Goal: Task Accomplishment & Management: Use online tool/utility

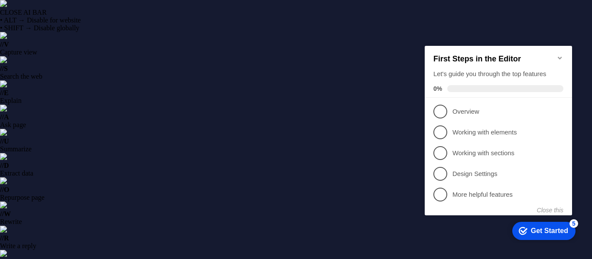
click at [561, 54] on icon "Minimize checklist" at bounding box center [559, 57] width 7 height 7
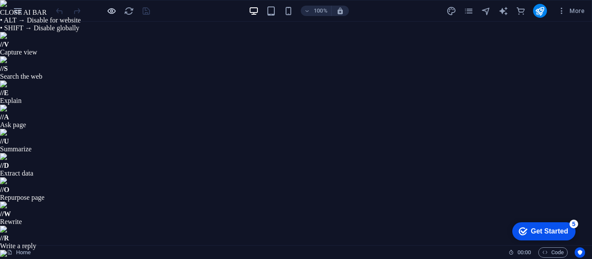
click at [107, 11] on icon "button" at bounding box center [112, 11] width 10 height 10
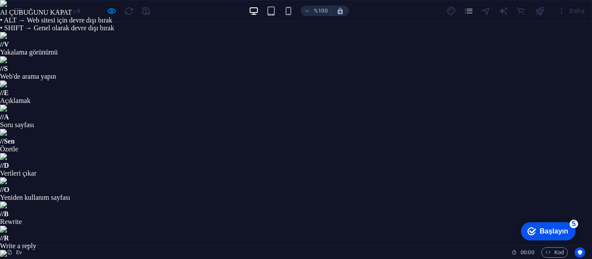
scroll to position [43, 0]
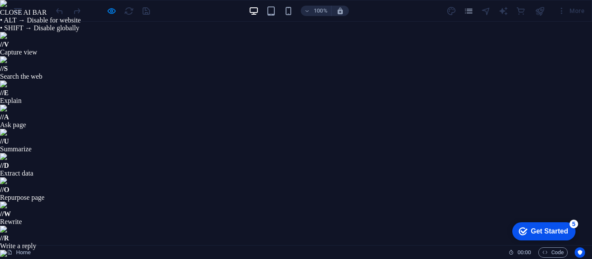
click at [18, 15] on div "100% More" at bounding box center [295, 10] width 591 height 21
click at [18, 9] on div "100% More" at bounding box center [295, 10] width 591 height 21
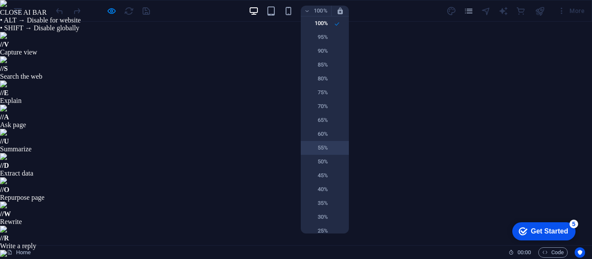
click at [330, 146] on li "55%" at bounding box center [325, 148] width 48 height 14
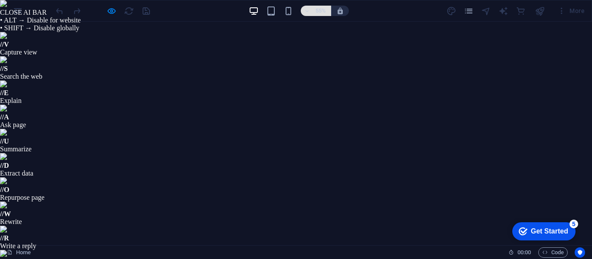
click at [318, 14] on h6 "55%" at bounding box center [321, 11] width 14 height 10
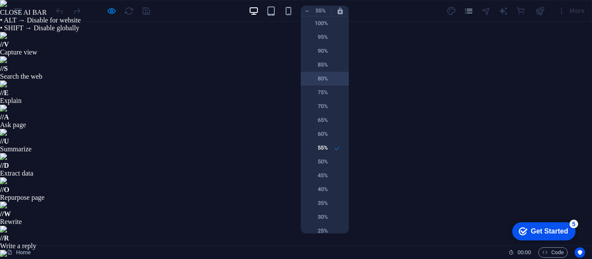
click at [324, 78] on h6 "80%" at bounding box center [317, 79] width 22 height 10
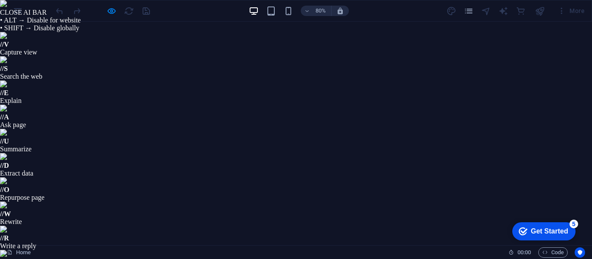
scroll to position [1776, 0]
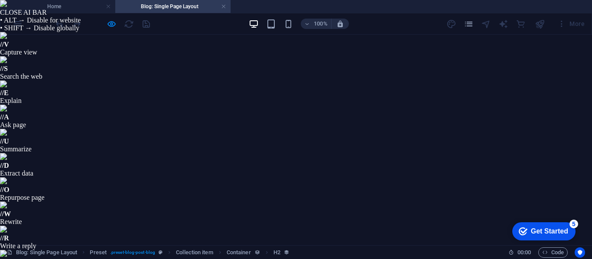
scroll to position [252, 0]
select select "68b9fd35dbdd1f73380834e0"
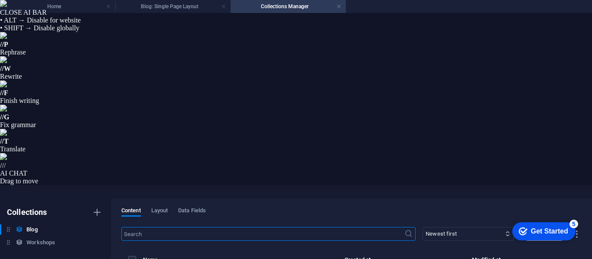
type input "[DATE]"
type input "lean-take-into-the-area-of-slow-sculpt-pans-and-things"
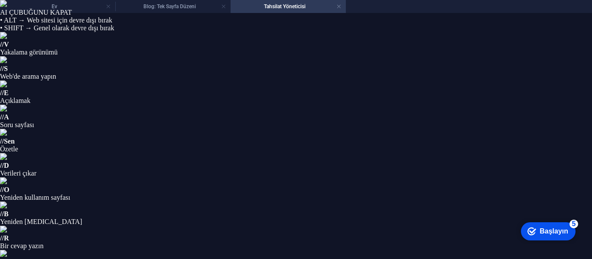
click at [63, 3] on h4 "Ev" at bounding box center [57, 7] width 115 height 10
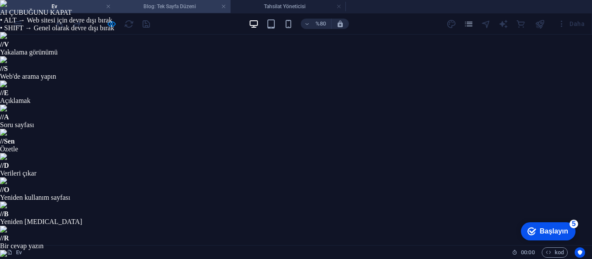
click at [159, 6] on font "Blog: Tek Sayfa Düzeni" at bounding box center [169, 6] width 52 height 6
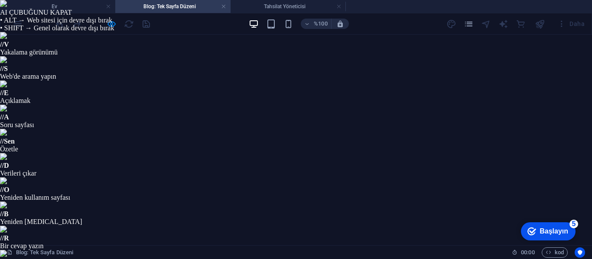
scroll to position [0, 0]
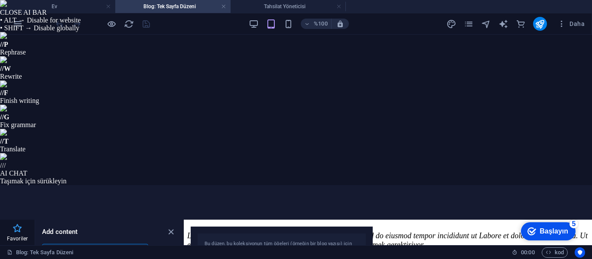
scroll to position [224, 0]
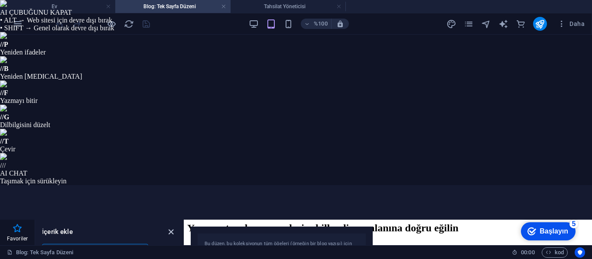
click at [171, 227] on icon "paneli kapat" at bounding box center [171, 232] width 10 height 10
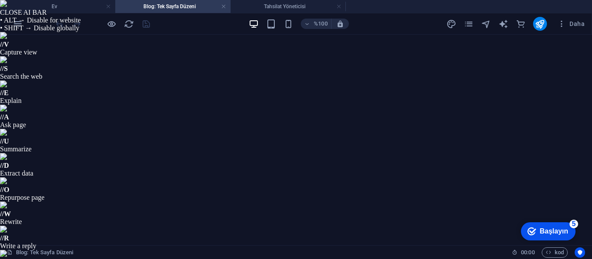
scroll to position [0, 0]
drag, startPoint x: 587, startPoint y: 362, endPoint x: 617, endPoint y: 338, distance: 38.2
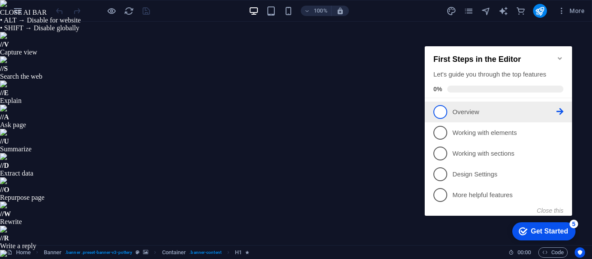
click at [447, 108] on link "1 Overview - incomplete" at bounding box center [498, 112] width 130 height 14
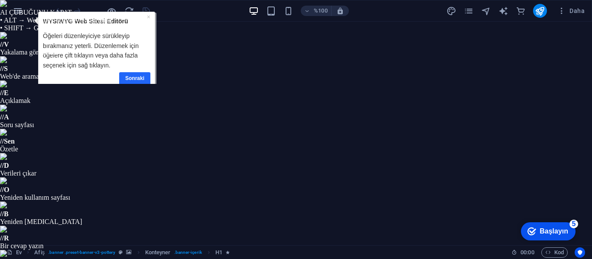
click at [133, 76] on font "Sonraki" at bounding box center [134, 78] width 19 height 6
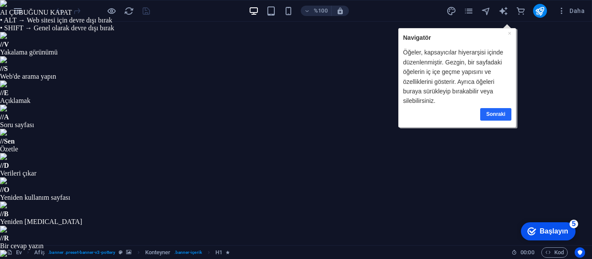
click at [490, 113] on font "Sonraki" at bounding box center [495, 114] width 19 height 6
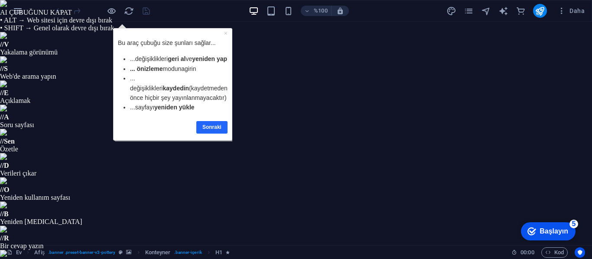
click at [217, 130] on font "Sonraki" at bounding box center [211, 127] width 19 height 6
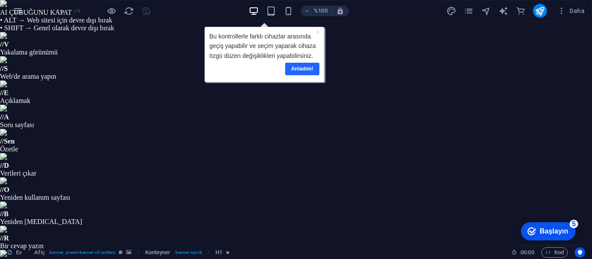
click at [298, 68] on font "Anladım!" at bounding box center [302, 69] width 22 height 6
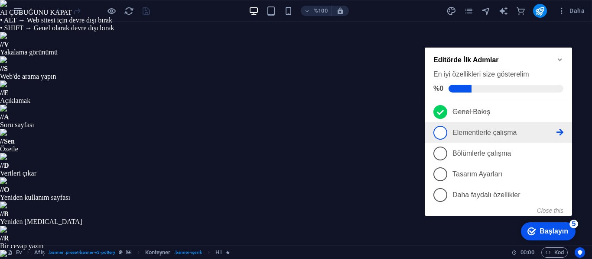
click at [464, 129] on font "Elementlerle çalışma" at bounding box center [484, 132] width 65 height 7
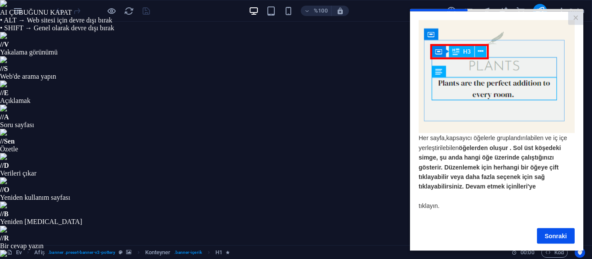
scroll to position [11, 0]
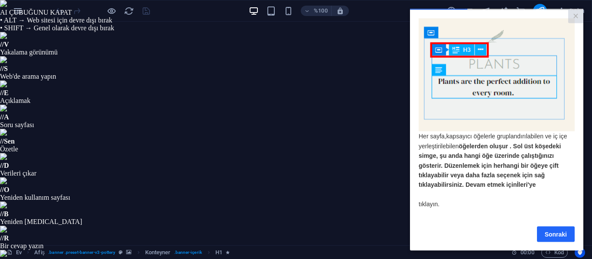
click at [556, 227] on link "Sonraki" at bounding box center [556, 235] width 38 height 16
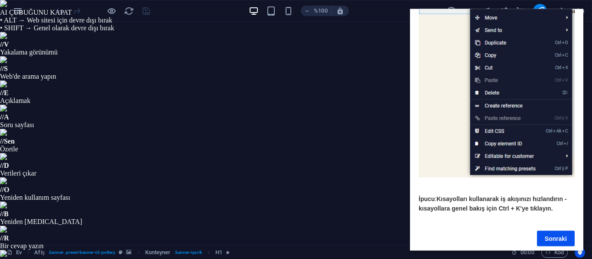
scroll to position [133, 0]
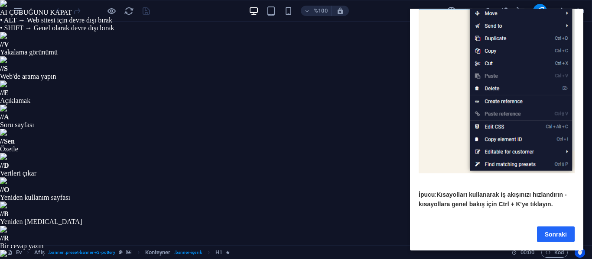
click at [553, 231] on font "Sonraki" at bounding box center [555, 234] width 22 height 7
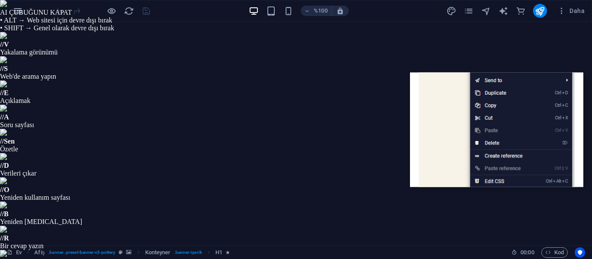
scroll to position [0, 0]
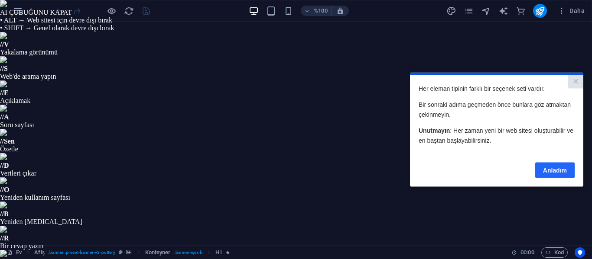
click at [554, 166] on link "Anladım" at bounding box center [554, 170] width 39 height 16
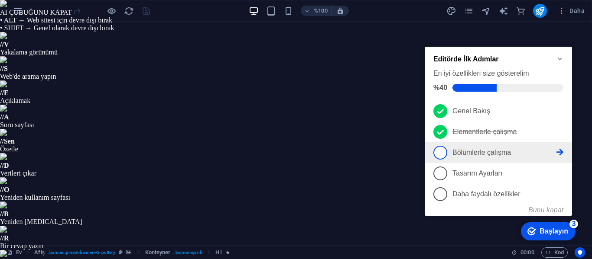
click at [445, 154] on span "3" at bounding box center [440, 153] width 14 height 14
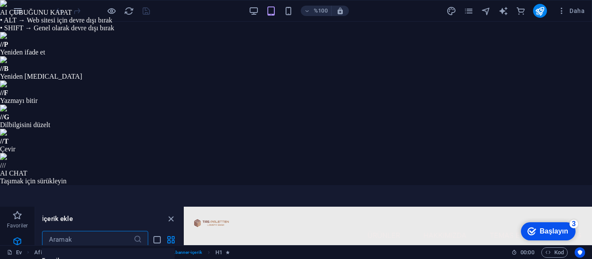
scroll to position [429, 0]
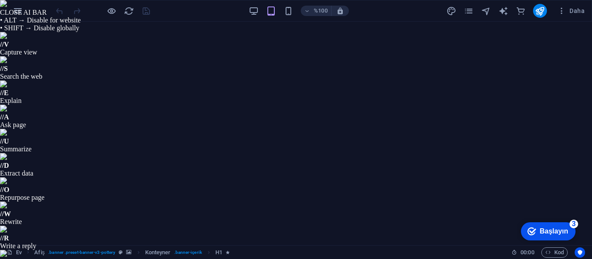
drag, startPoint x: 100, startPoint y: 418, endPoint x: 66, endPoint y: 423, distance: 33.8
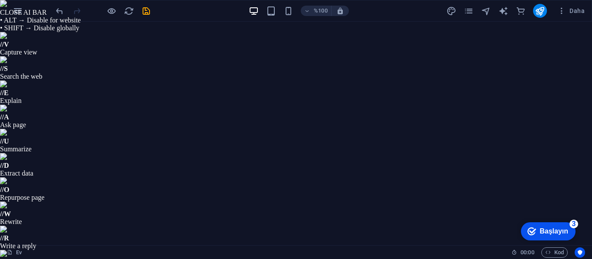
scroll to position [87, 0]
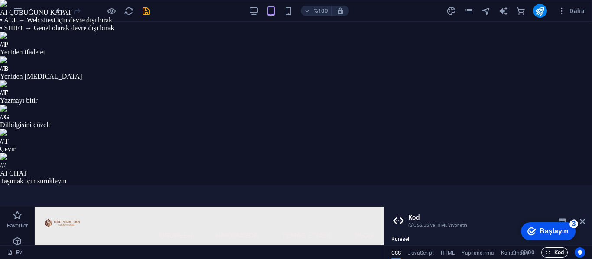
click at [0, 0] on icon "Kullanıcı merkezli" at bounding box center [0, 0] width 0 height 0
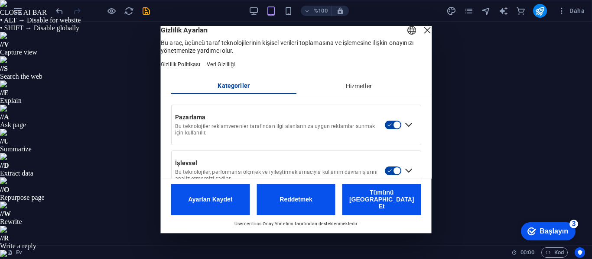
click at [360, 201] on button "Tümünü Kabul Et" at bounding box center [381, 199] width 79 height 31
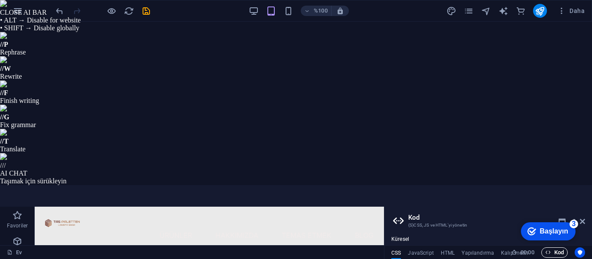
click at [583, 218] on icon at bounding box center [582, 221] width 5 height 7
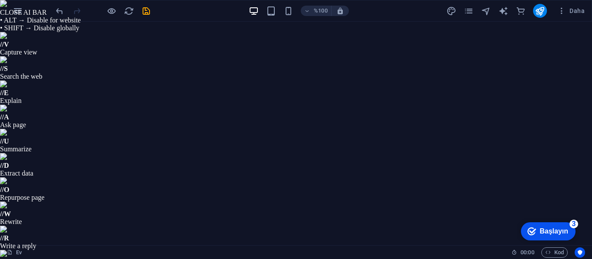
click at [564, 227] on font "Başlayın" at bounding box center [553, 230] width 29 height 7
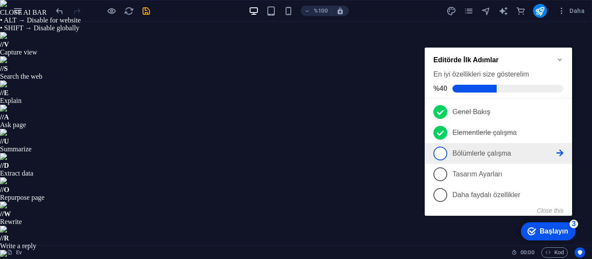
click at [477, 157] on link "3 Bölümlerle çalışma - eksik" at bounding box center [498, 154] width 130 height 14
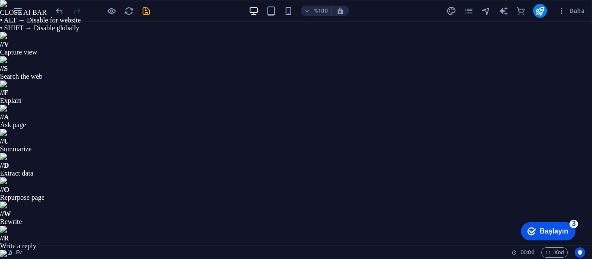
scroll to position [0, 0]
click at [313, 11] on span "%100" at bounding box center [315, 11] width 23 height 10
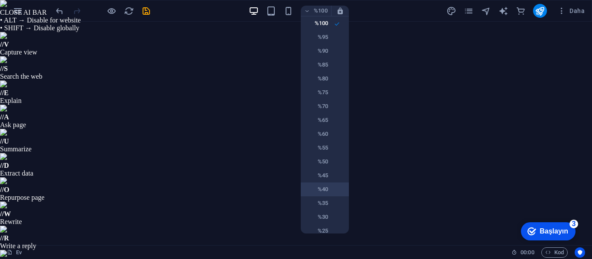
click at [322, 186] on font "%40" at bounding box center [323, 189] width 10 height 6
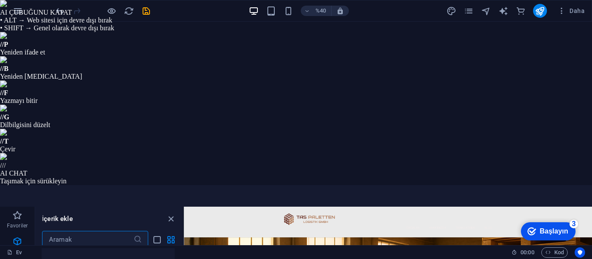
scroll to position [429, 0]
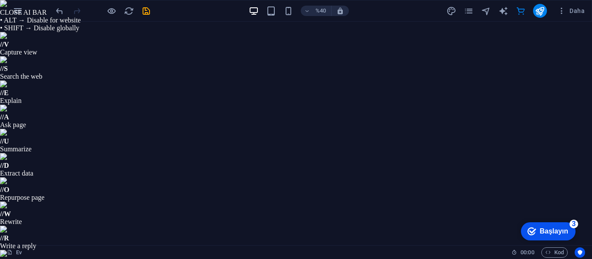
scroll to position [8443, 0]
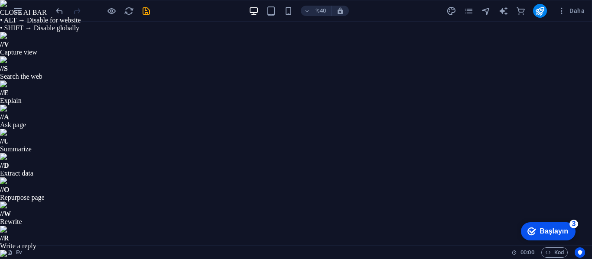
scroll to position [0, 0]
click at [0, 0] on icon "yeniden yükle" at bounding box center [0, 0] width 0 height 0
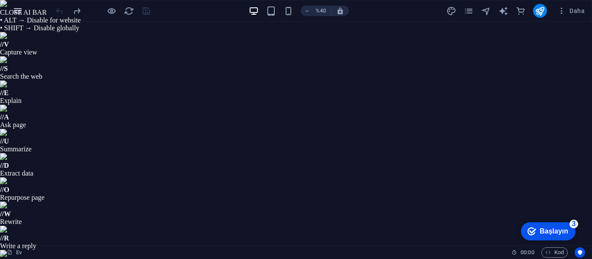
click at [0, 0] on button "button" at bounding box center [0, 0] width 0 height 0
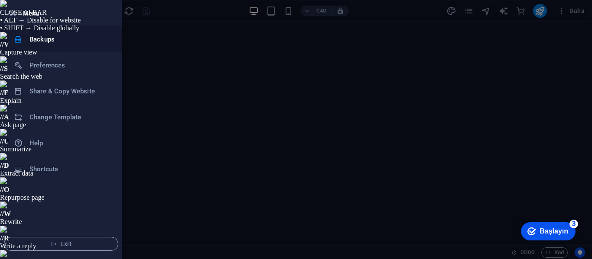
click at [43, 41] on h6 "Backups" at bounding box center [69, 39] width 80 height 10
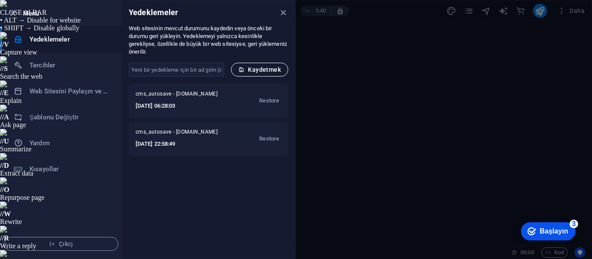
click at [270, 68] on font "Kaydetmek" at bounding box center [264, 69] width 33 height 7
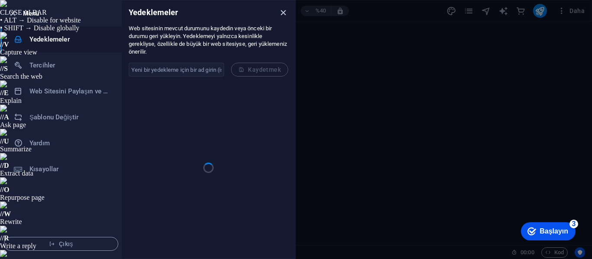
click at [280, 12] on icon "kapalı" at bounding box center [283, 13] width 10 height 10
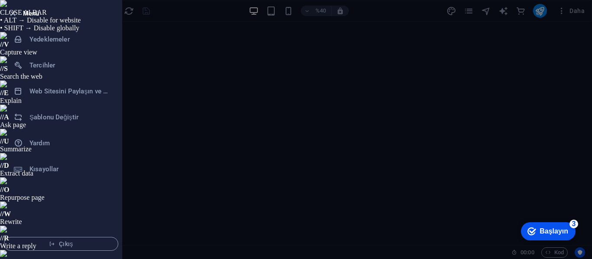
click at [298, 211] on div at bounding box center [296, 129] width 592 height 259
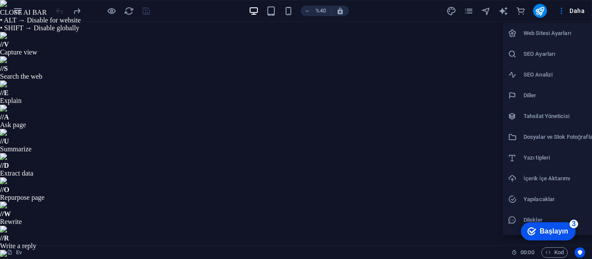
click at [435, 39] on div at bounding box center [296, 129] width 592 height 259
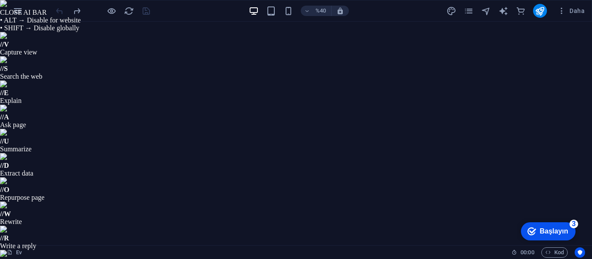
select select "1"
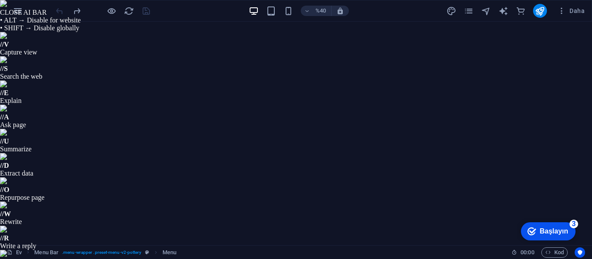
select select
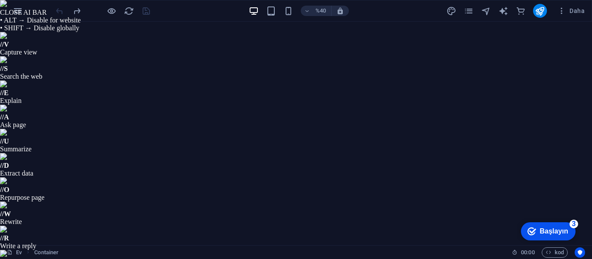
select select "1"
select select
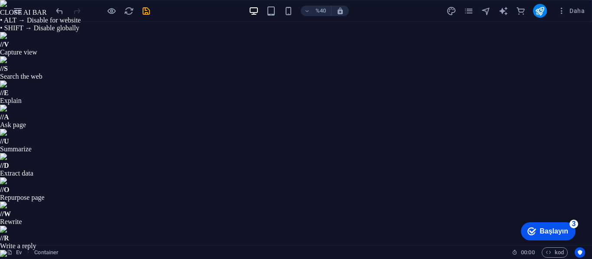
click at [573, 10] on font "Daha" at bounding box center [576, 10] width 15 height 7
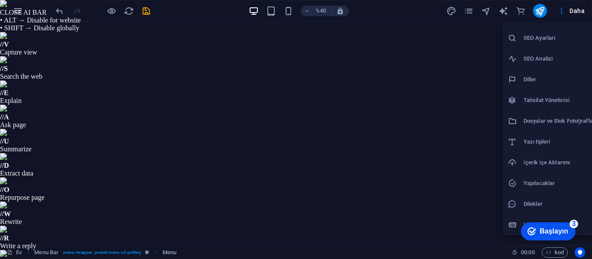
scroll to position [0, 0]
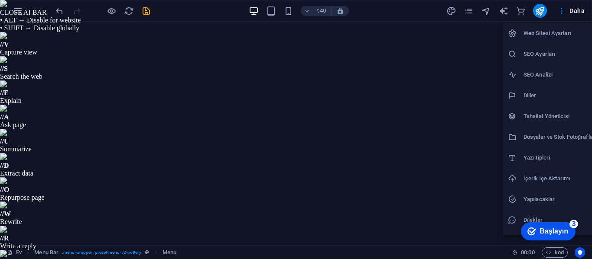
click at [519, 11] on div at bounding box center [296, 129] width 592 height 259
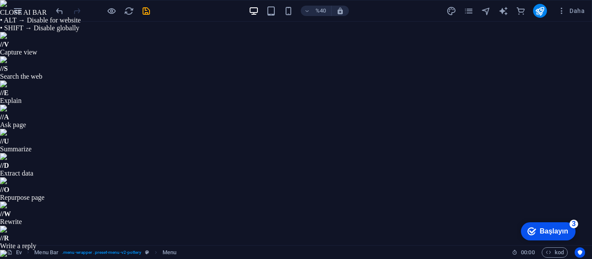
click at [0, 0] on icon "ticaret" at bounding box center [0, 0] width 0 height 0
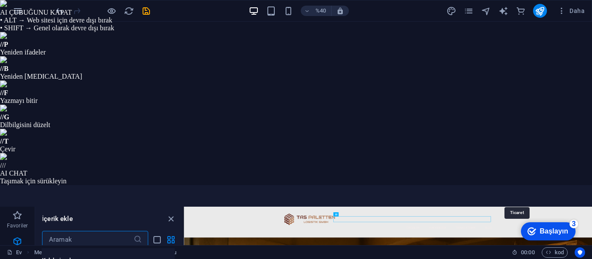
scroll to position [8347, 0]
select select "English"
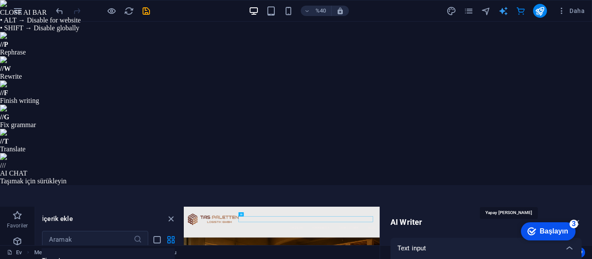
scroll to position [0, 0]
